Goal: Information Seeking & Learning: Learn about a topic

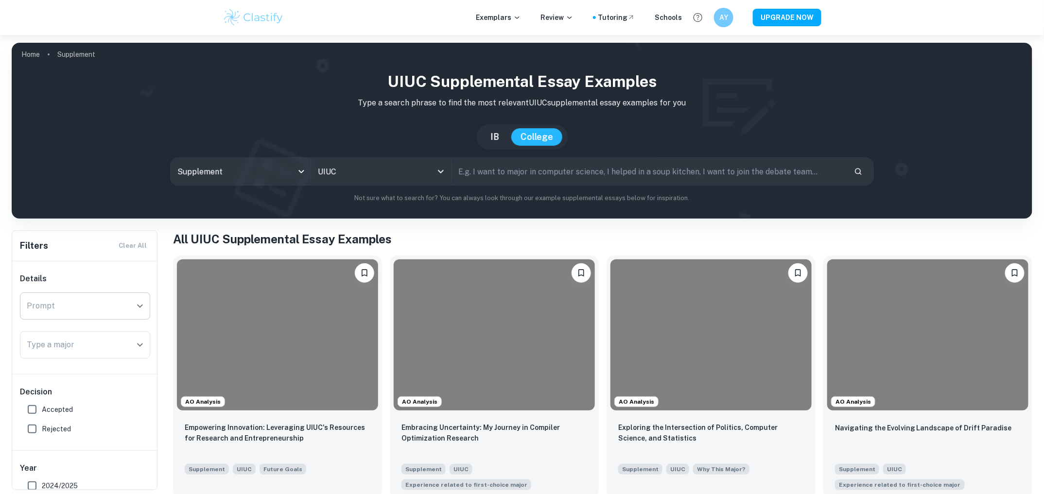
click at [141, 302] on icon "Open" at bounding box center [140, 306] width 12 height 12
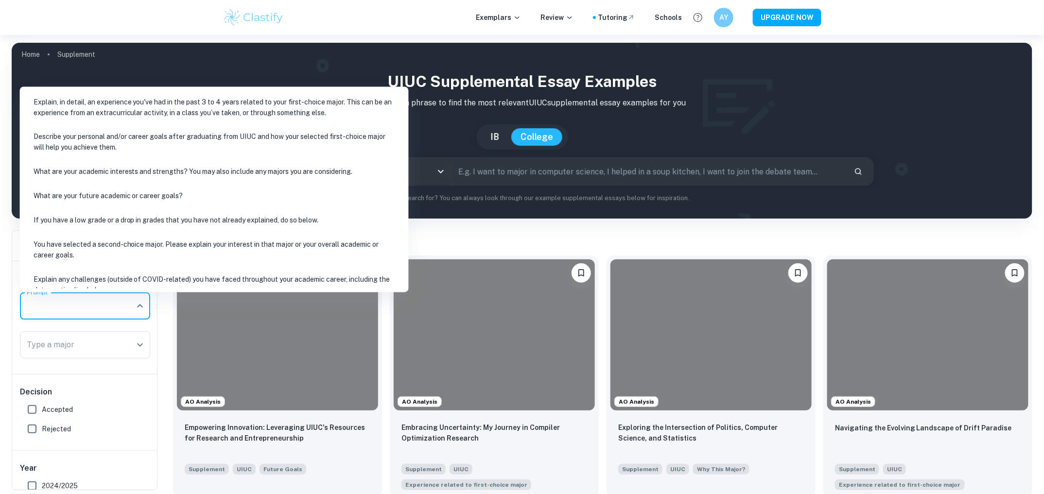
click at [146, 103] on li "Explain, in detail, an experience you've had in the past 3 to 4 years related t…" at bounding box center [214, 107] width 381 height 33
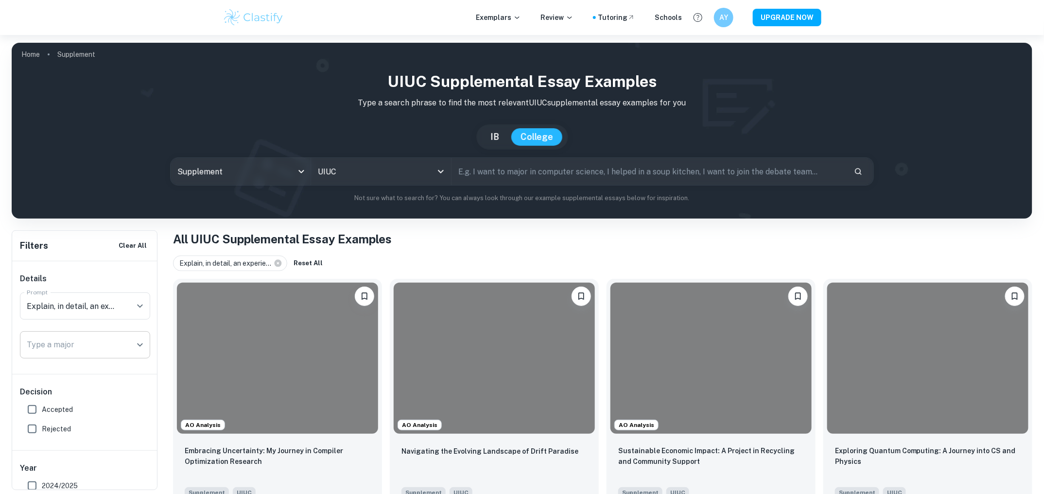
click at [139, 342] on icon "Open" at bounding box center [140, 345] width 12 height 12
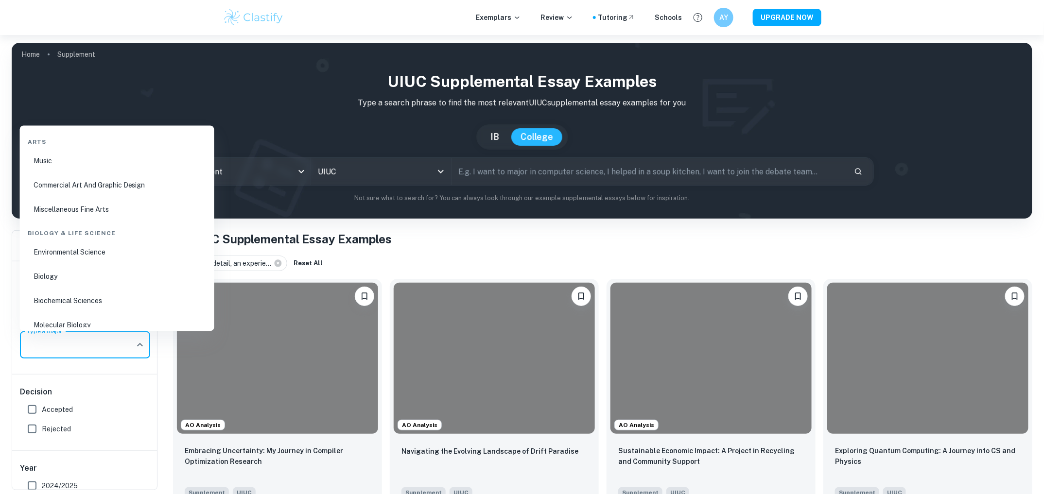
click at [535, 244] on h1 "All UIUC Supplemental Essay Examples" at bounding box center [603, 239] width 860 height 18
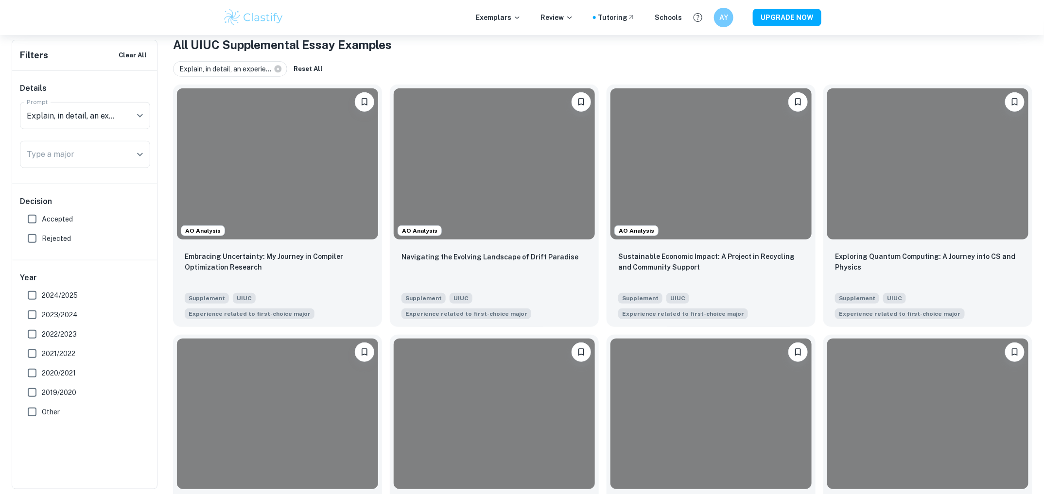
scroll to position [292, 0]
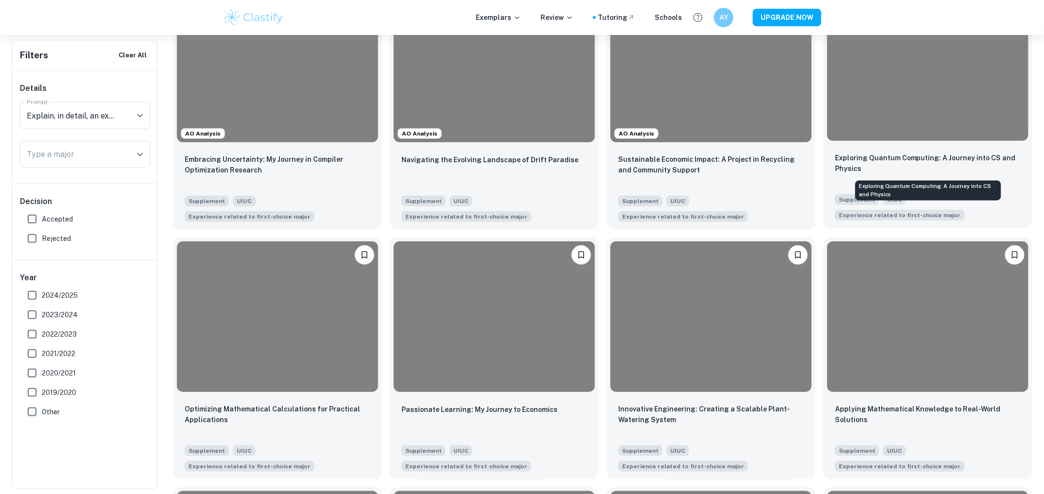
click at [945, 155] on p "Exploring Quantum Computing: A Journey into CS and Physics" at bounding box center [928, 163] width 186 height 21
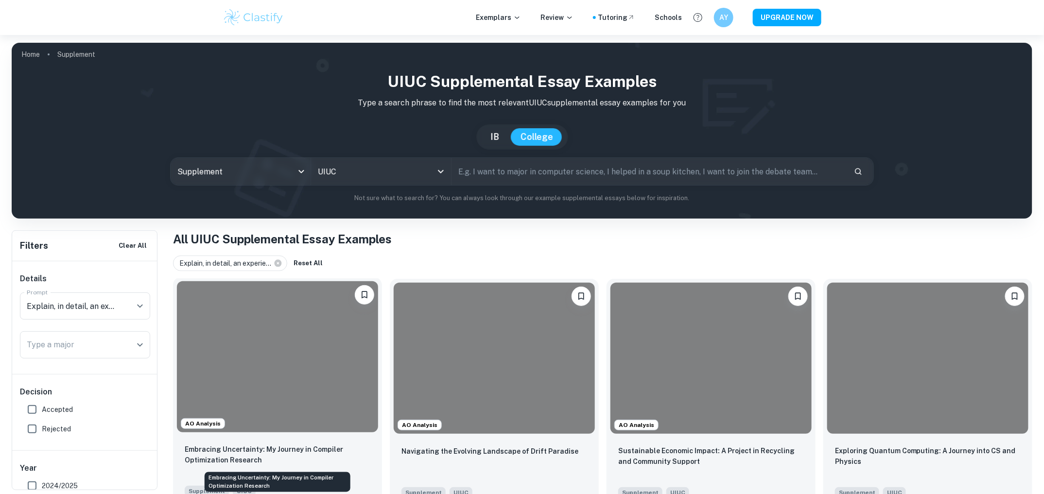
click at [217, 450] on p "Embracing Uncertainty: My Journey in Compiler Optimization Research" at bounding box center [278, 454] width 186 height 21
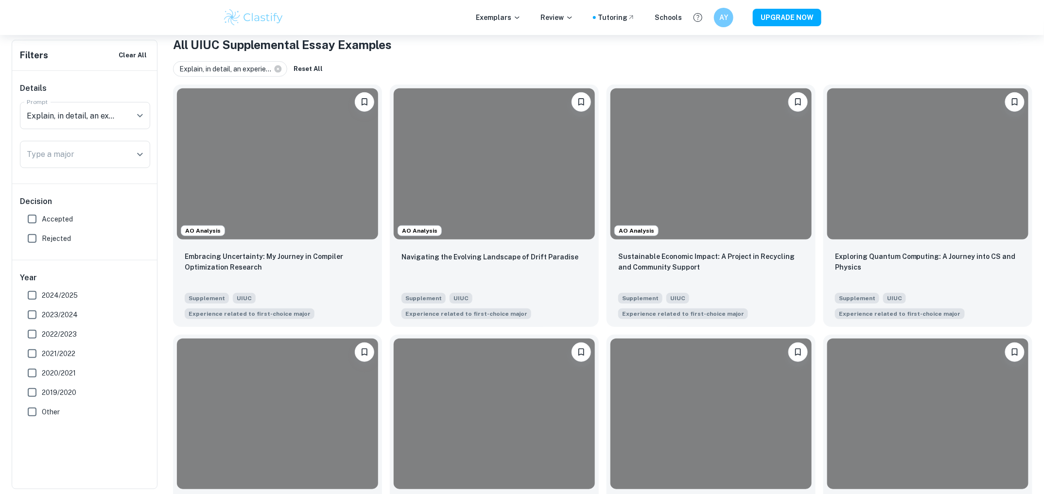
scroll to position [340, 0]
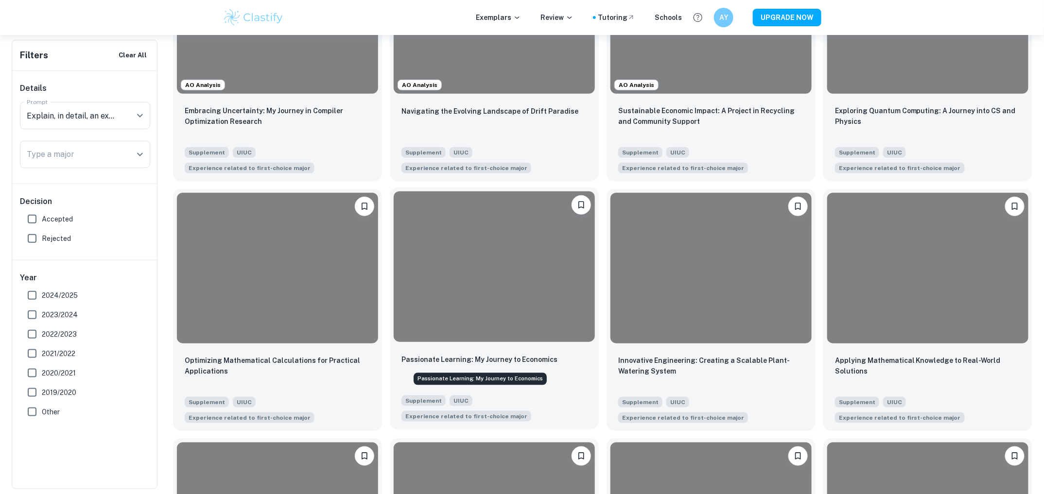
click at [504, 365] on p "Passionate Learning: My Journey to Economics" at bounding box center [480, 359] width 156 height 11
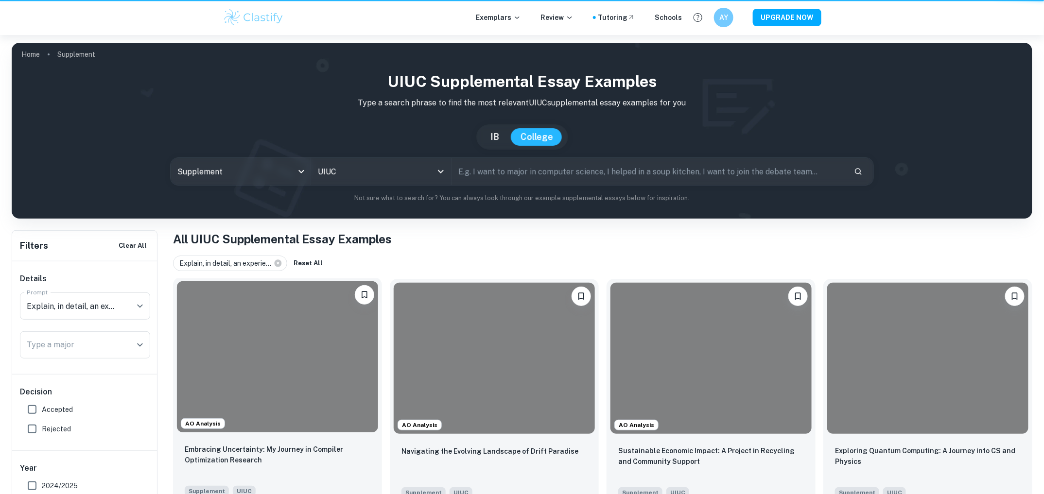
scroll to position [340, 0]
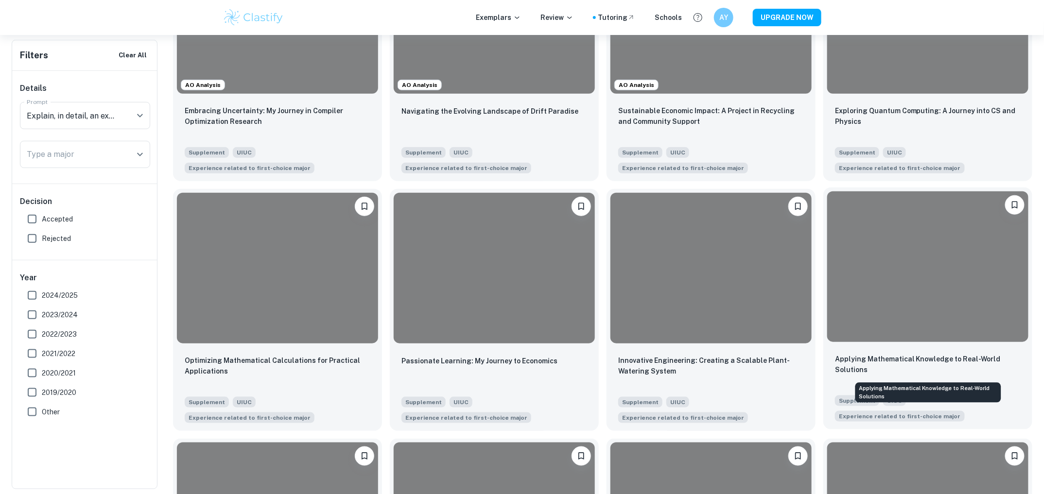
click at [859, 361] on p "Applying Mathematical Knowledge to Real-World Solutions" at bounding box center [928, 364] width 186 height 21
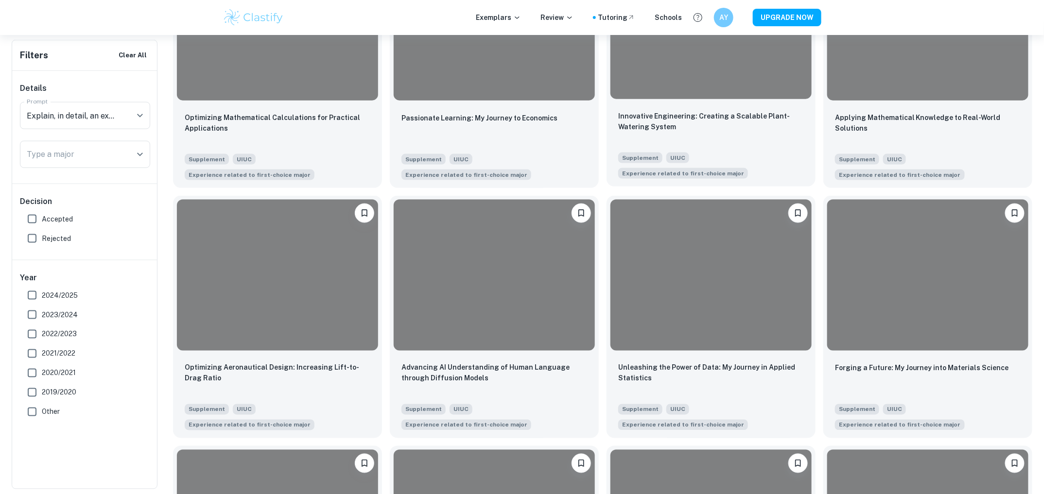
scroll to position [632, 0]
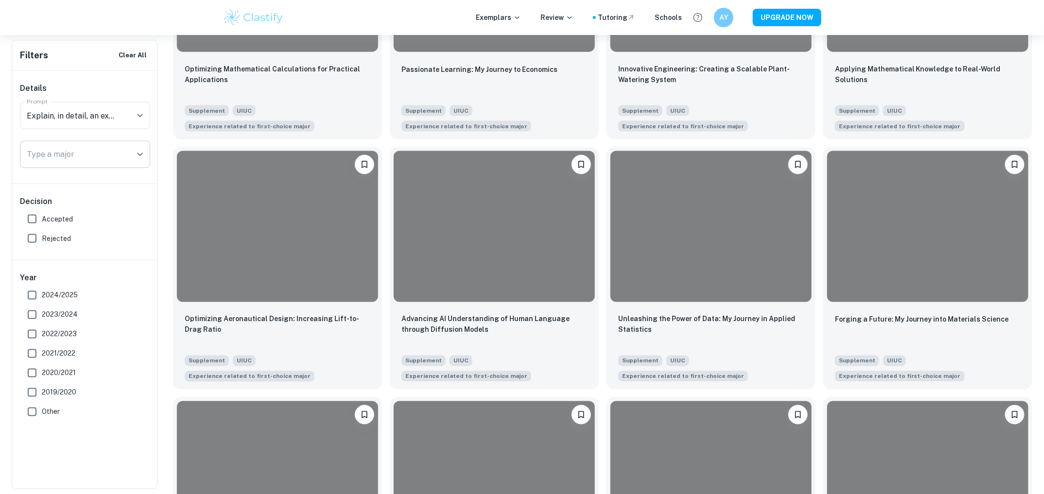
click at [138, 153] on icon "Open" at bounding box center [140, 155] width 12 height 12
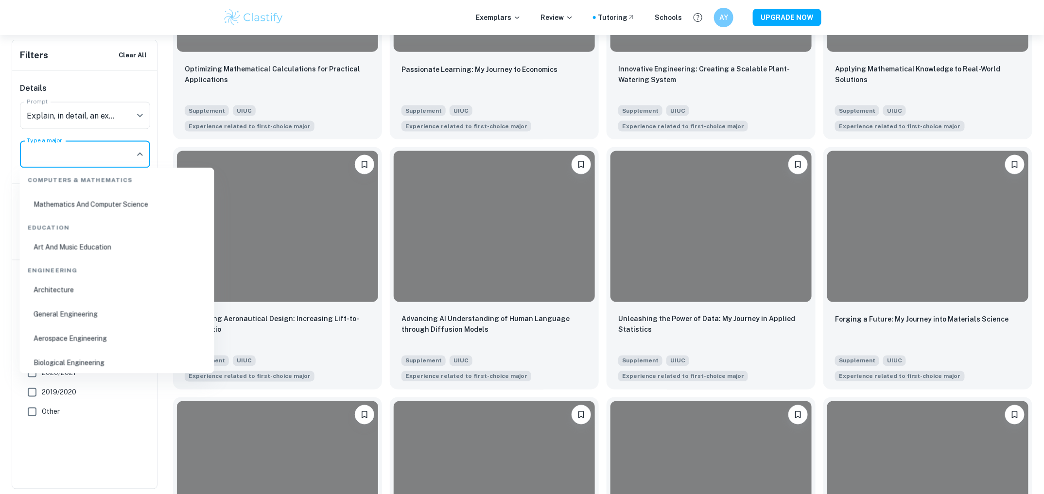
click at [52, 270] on div "Engineering" at bounding box center [117, 269] width 187 height 20
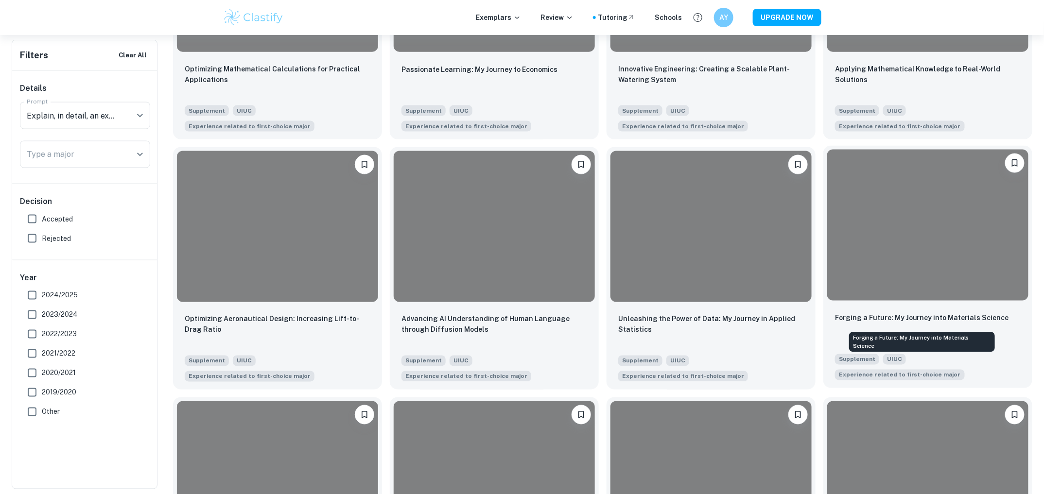
click at [923, 318] on p "Forging a Future: My Journey into Materials Science" at bounding box center [922, 318] width 174 height 11
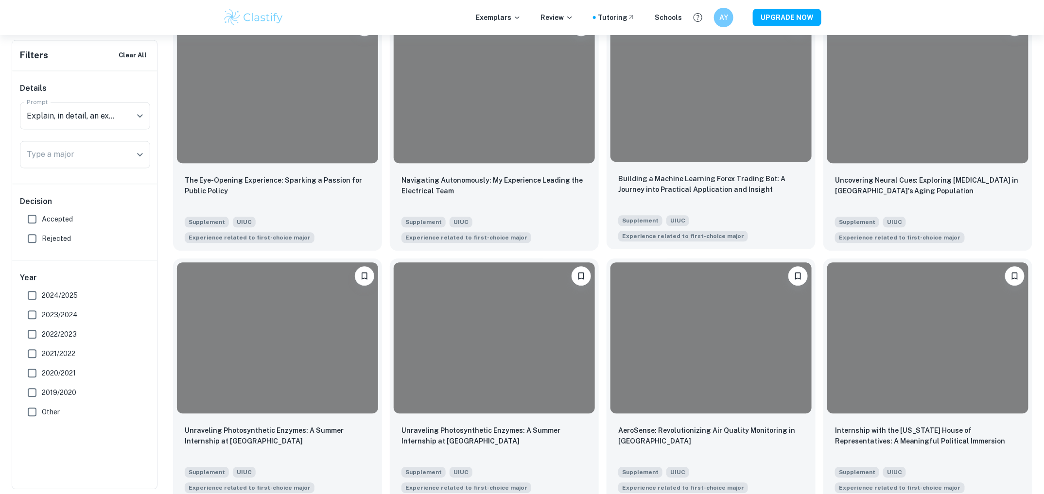
scroll to position [1167, 0]
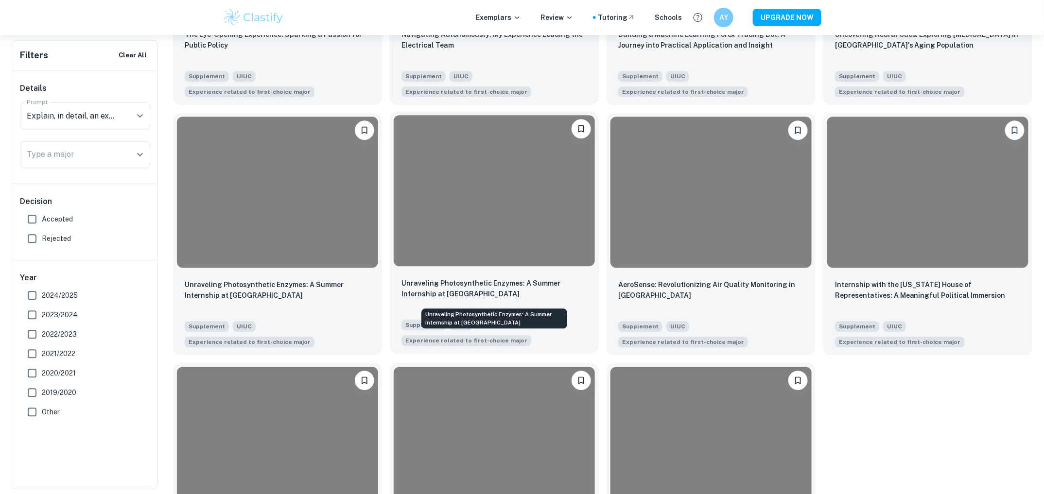
click at [478, 286] on p "Unraveling Photosynthetic Enzymes: A Summer Internship at [GEOGRAPHIC_DATA]" at bounding box center [495, 288] width 186 height 21
